Goal: Transaction & Acquisition: Purchase product/service

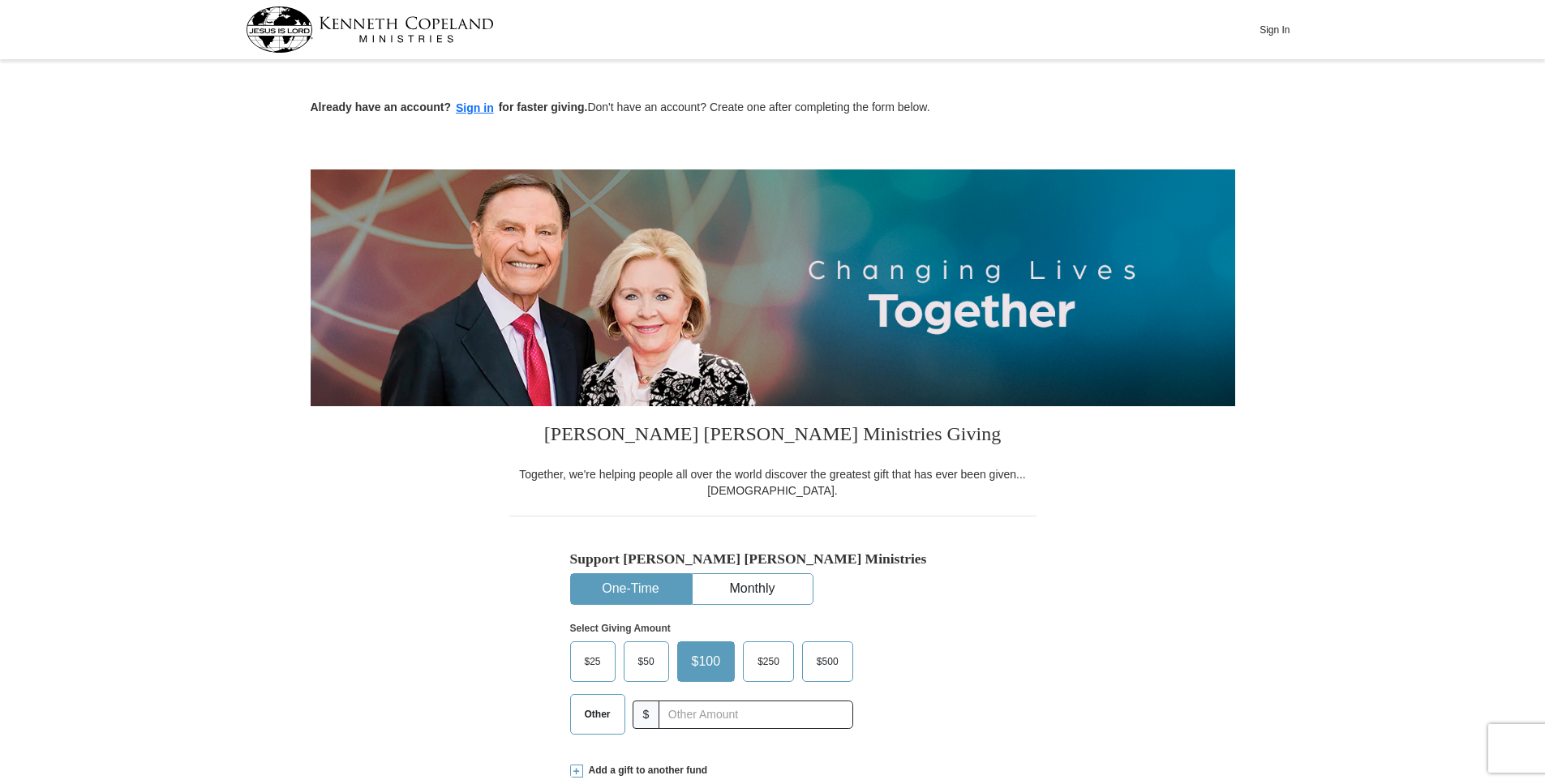
click at [600, 672] on label "$25" at bounding box center [592, 661] width 44 height 39
click at [0, 0] on input "$25" at bounding box center [0, 0] width 0 height 0
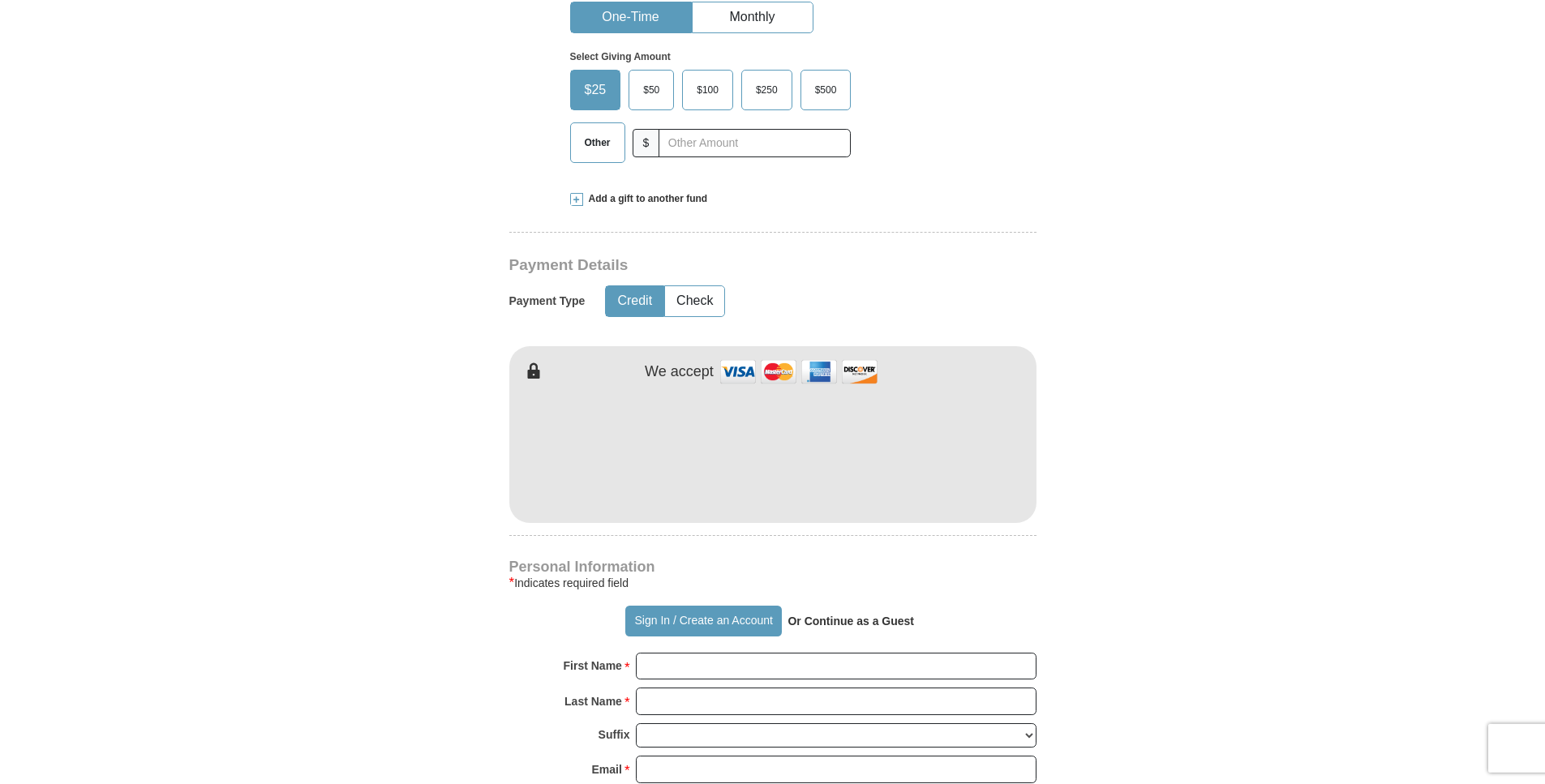
scroll to position [622, 0]
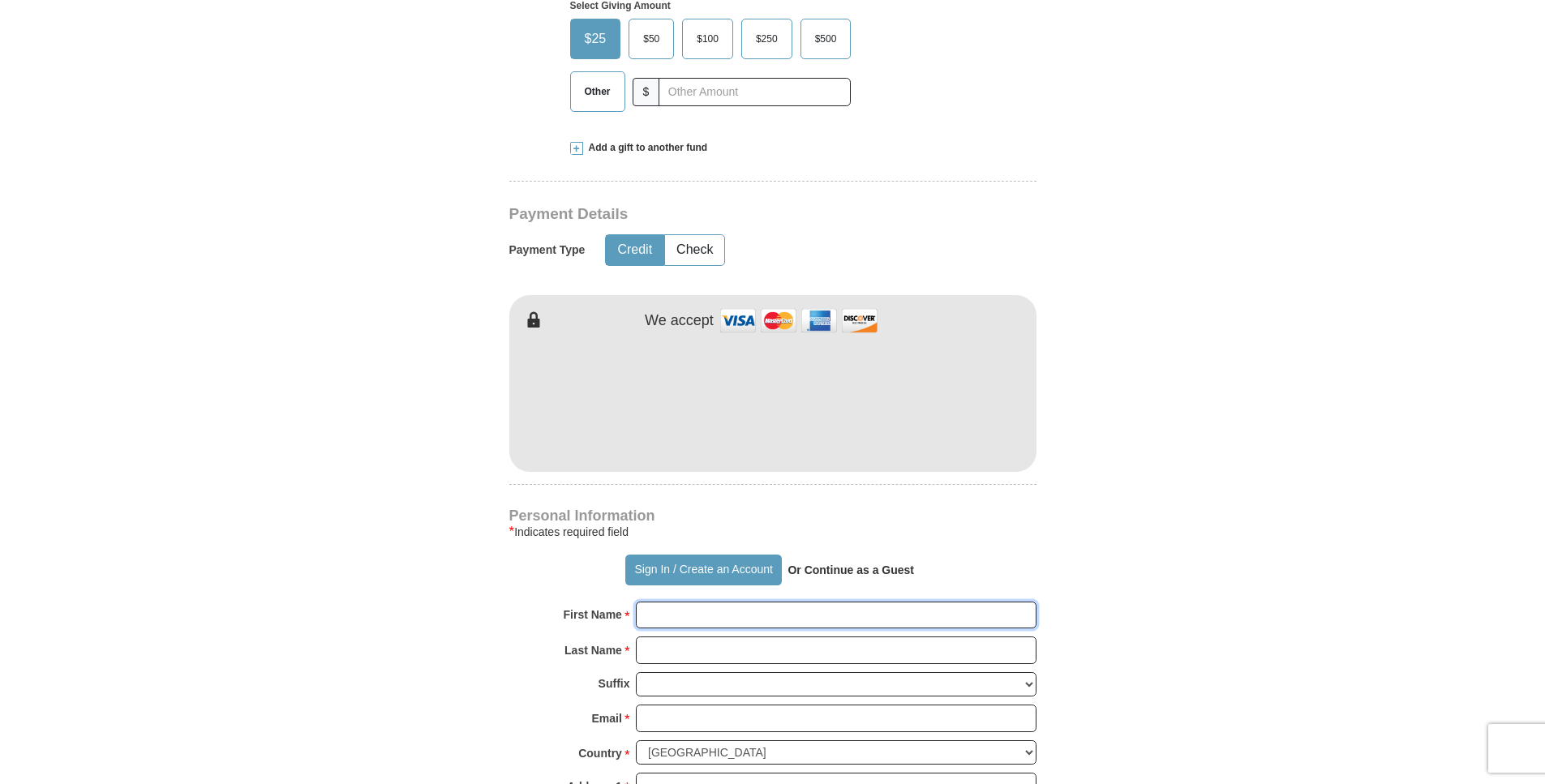
click at [664, 608] on input "First Name *" at bounding box center [836, 615] width 401 height 28
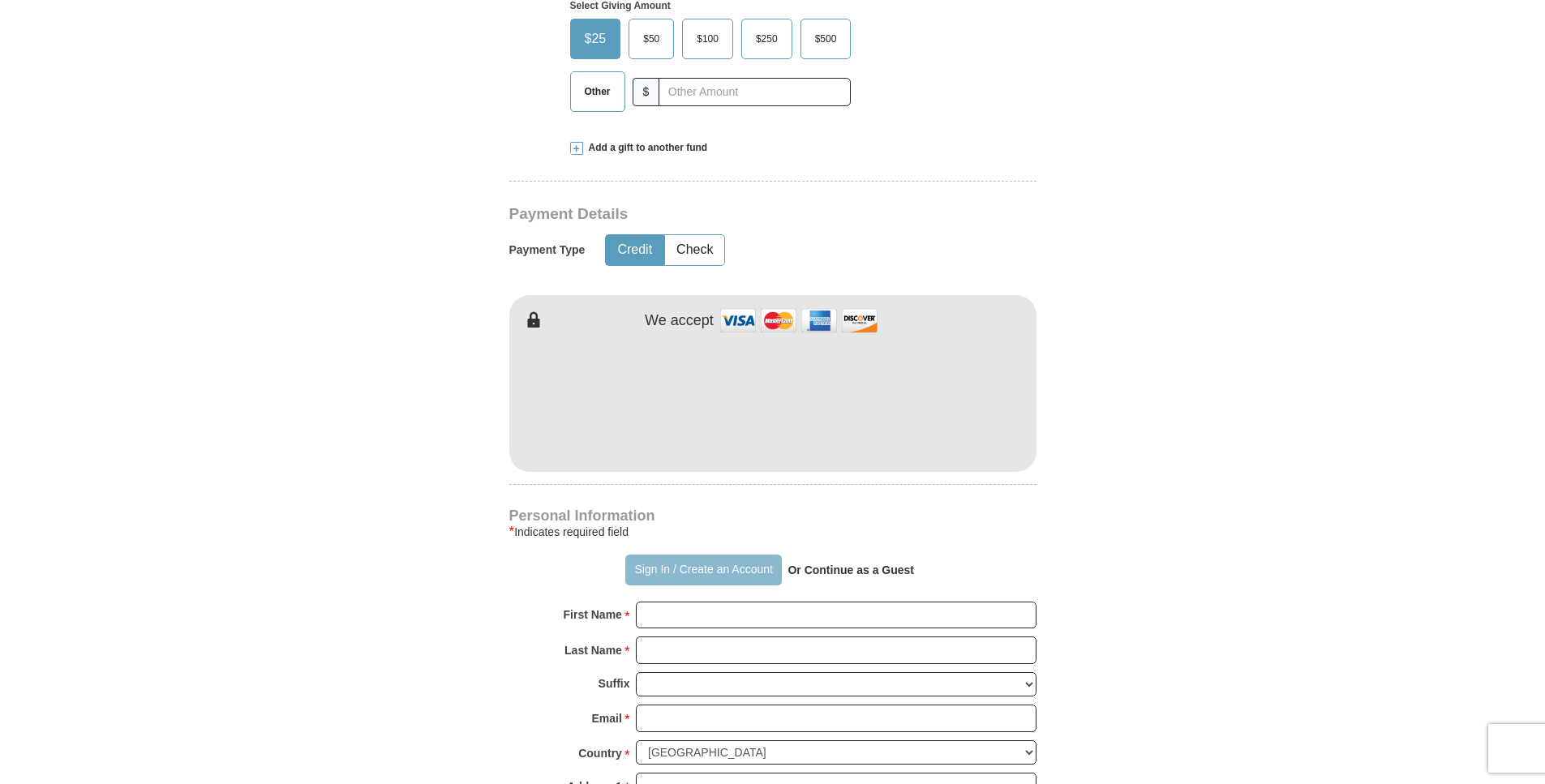
click at [643, 570] on button "Sign In / Create an Account" at bounding box center [703, 570] width 157 height 31
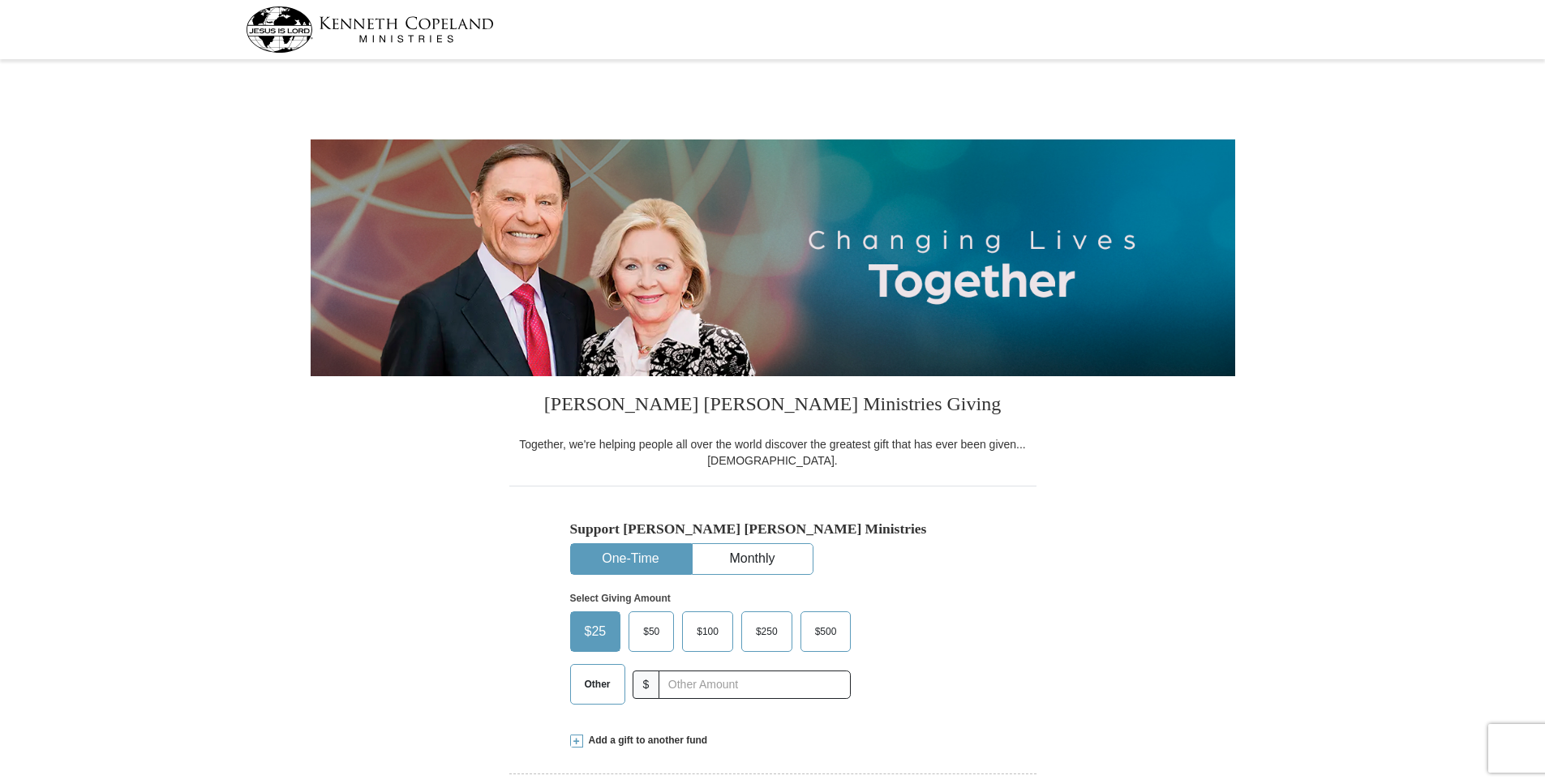
select select "AR"
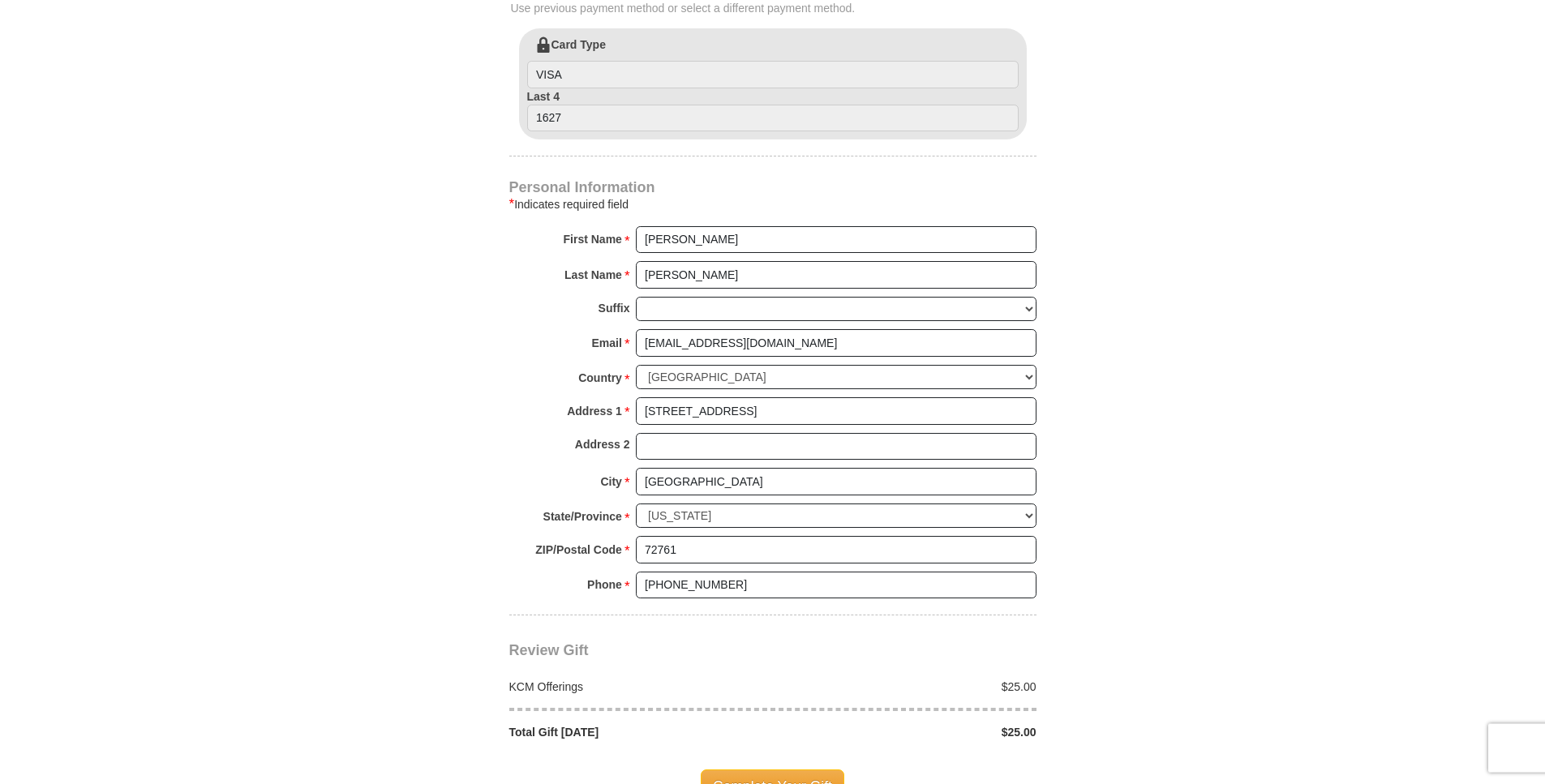
scroll to position [920, 0]
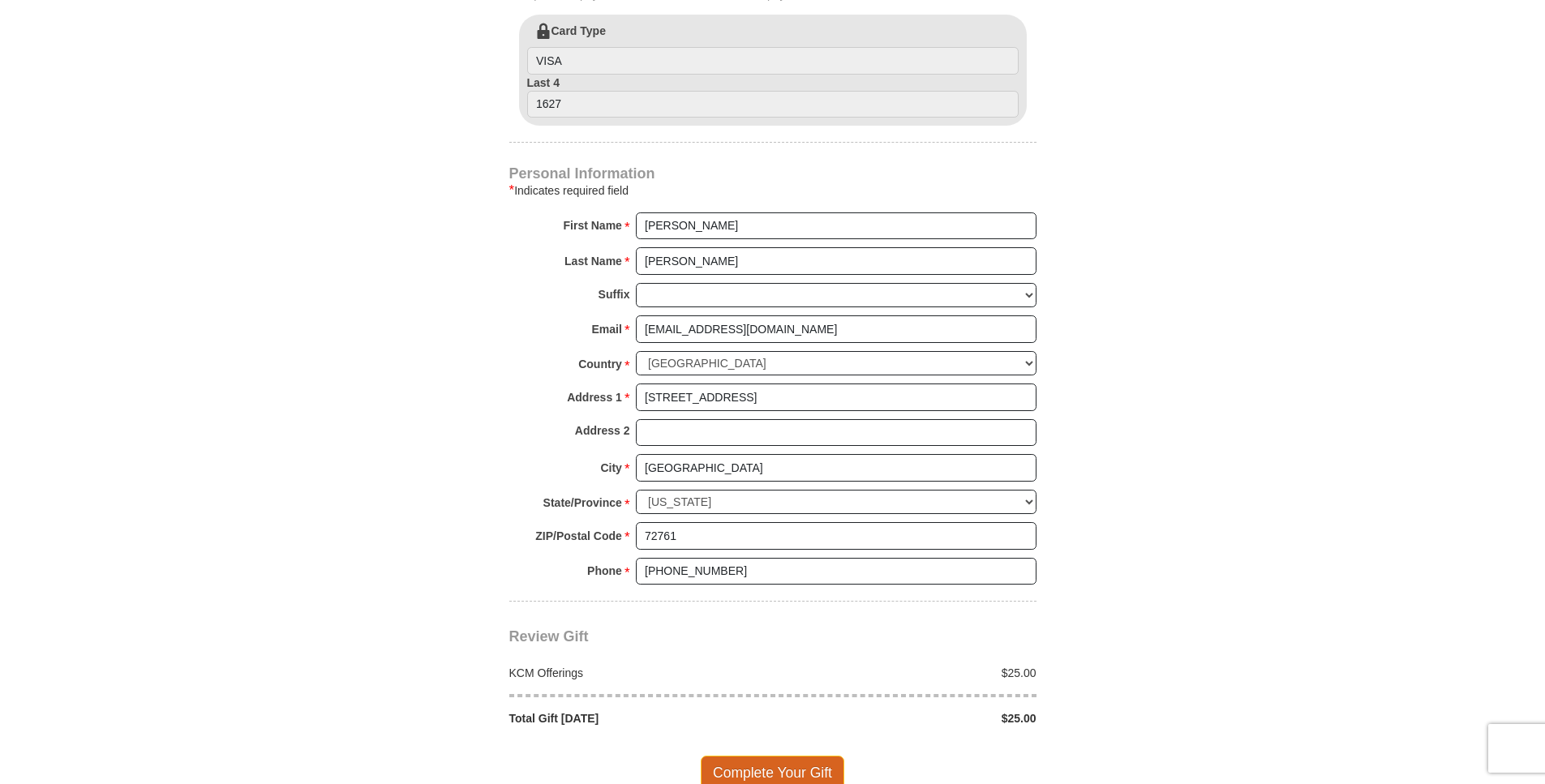
click at [774, 755] on span "Complete Your Gift" at bounding box center [772, 772] width 144 height 34
